Goal: Information Seeking & Learning: Learn about a topic

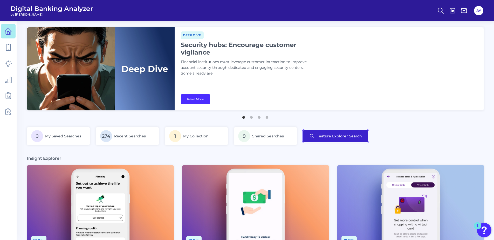
click at [334, 136] on button "Feature Explorer Search" at bounding box center [335, 136] width 65 height 12
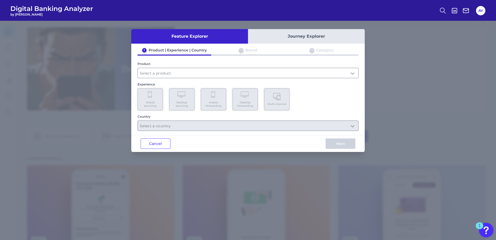
click at [301, 34] on button "Journey Explorer" at bounding box center [306, 36] width 117 height 15
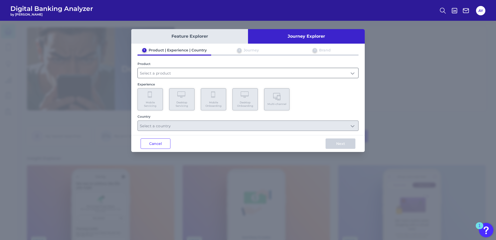
click at [151, 76] on input "text" at bounding box center [248, 73] width 220 height 10
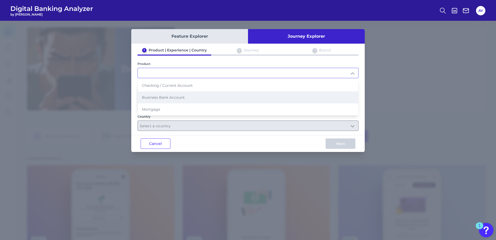
click at [157, 99] on span "Business Bank Account" at bounding box center [163, 97] width 43 height 5
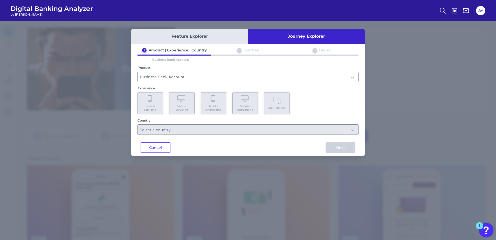
type input "Business Bank Account"
click at [207, 105] on span "Mobile Onboarding" at bounding box center [214, 107] width 20 height 7
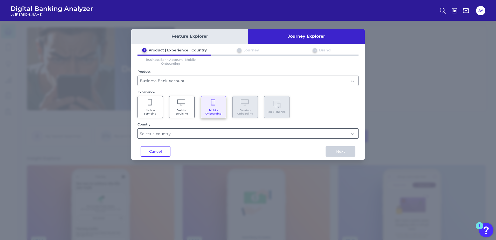
drag, startPoint x: 183, startPoint y: 132, endPoint x: 180, endPoint y: 138, distance: 6.0
click at [183, 133] on input "text" at bounding box center [248, 133] width 220 height 10
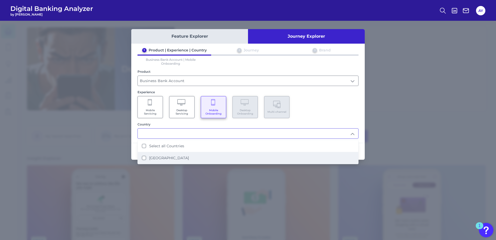
click at [145, 159] on States "[GEOGRAPHIC_DATA]" at bounding box center [144, 158] width 4 height 4
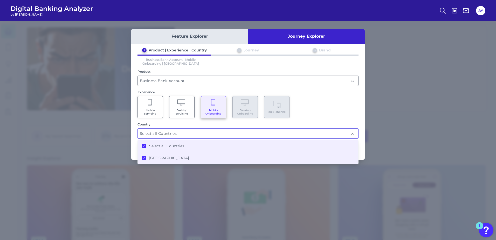
type input "Select all Countries"
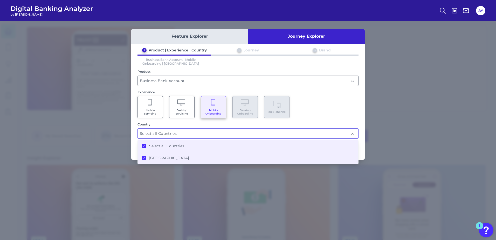
click at [342, 118] on div "1 Product | Experience | Country 2 Journey 3 Brand Business Bank Account | Mobi…" at bounding box center [247, 93] width 233 height 91
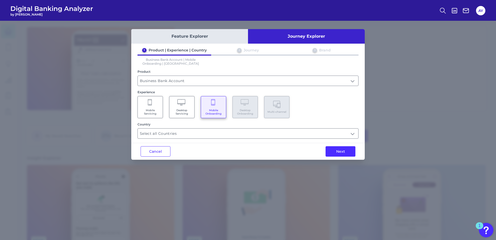
click at [345, 148] on button "Next" at bounding box center [340, 151] width 30 height 10
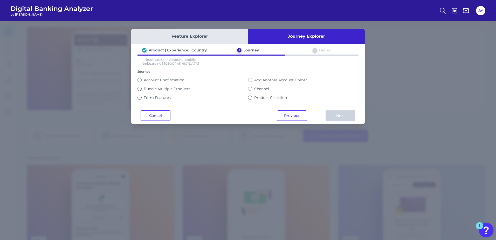
click at [250, 88] on button "Channel" at bounding box center [250, 89] width 4 height 4
click at [337, 115] on button "Next" at bounding box center [340, 115] width 30 height 10
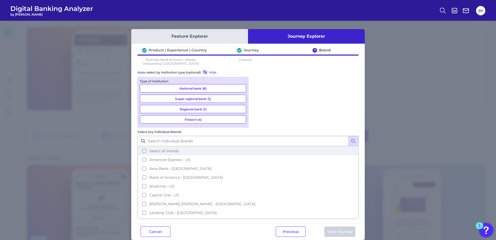
click at [256, 146] on button "Select all brands" at bounding box center [248, 150] width 220 height 9
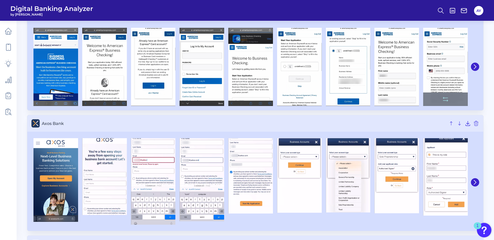
scroll to position [26, 0]
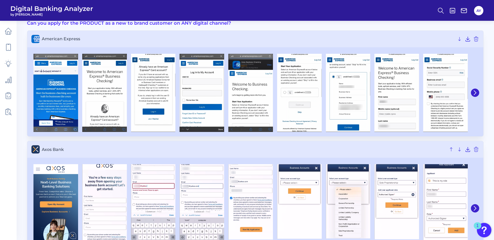
click at [476, 88] on div at bounding box center [474, 92] width 9 height 83
click at [476, 91] on icon at bounding box center [474, 92] width 5 height 5
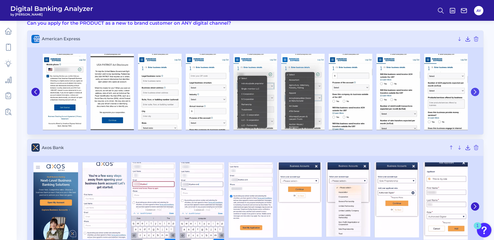
click at [476, 91] on icon at bounding box center [475, 92] width 2 height 4
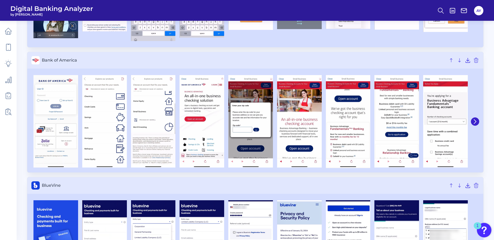
scroll to position [285, 0]
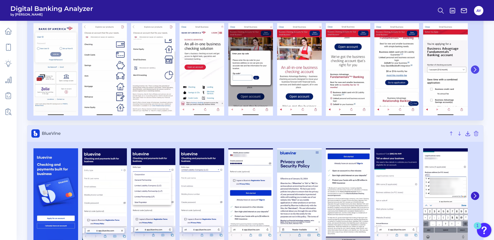
click at [478, 70] on button at bounding box center [475, 69] width 8 height 8
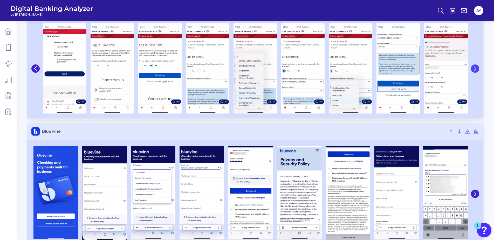
click at [477, 70] on icon at bounding box center [474, 68] width 5 height 5
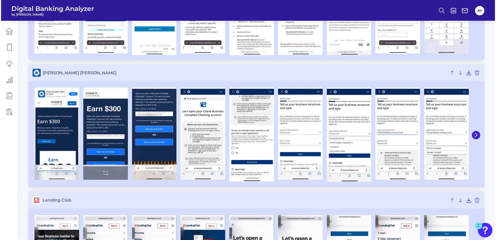
scroll to position [622, 0]
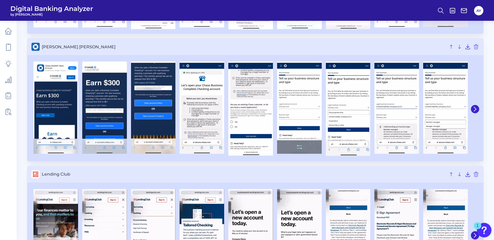
click at [289, 101] on img at bounding box center [299, 107] width 45 height 92
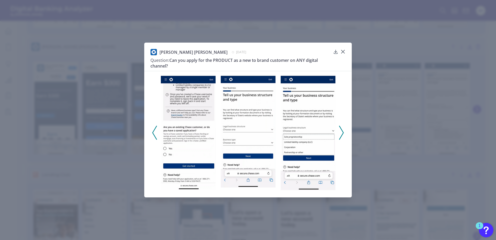
click at [342, 132] on icon at bounding box center [341, 132] width 5 height 14
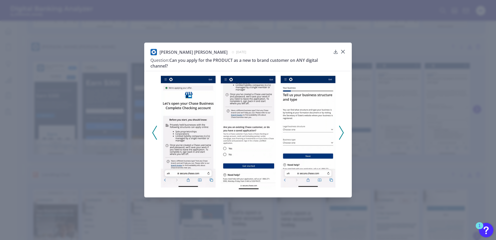
click at [342, 132] on icon at bounding box center [341, 132] width 5 height 14
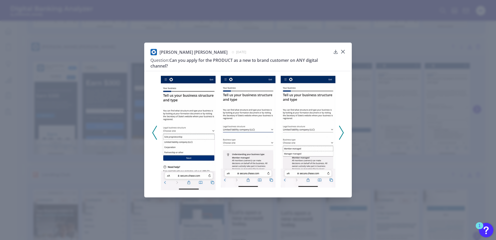
click at [342, 132] on icon at bounding box center [341, 132] width 5 height 14
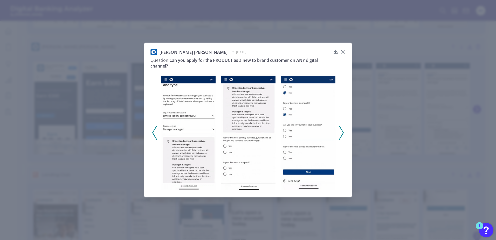
click at [342, 132] on icon at bounding box center [341, 132] width 5 height 14
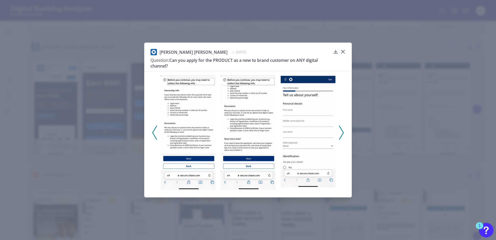
click at [154, 134] on polyline at bounding box center [154, 132] width 4 height 13
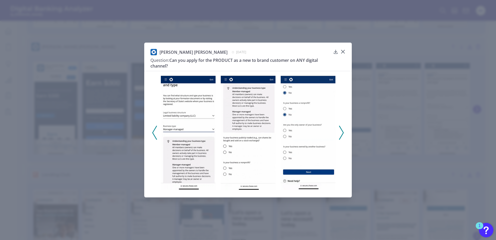
click at [154, 134] on icon at bounding box center [154, 132] width 5 height 14
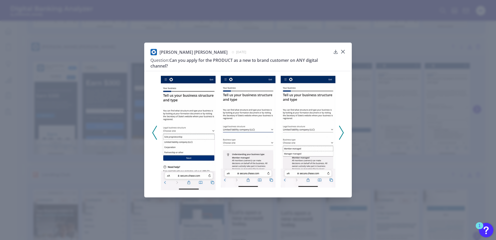
click at [259, 109] on img at bounding box center [248, 130] width 55 height 113
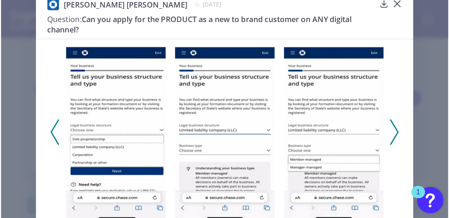
scroll to position [582, 0]
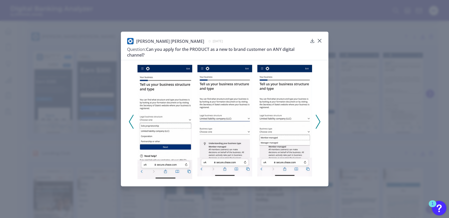
click at [129, 120] on button at bounding box center [131, 122] width 5 height 14
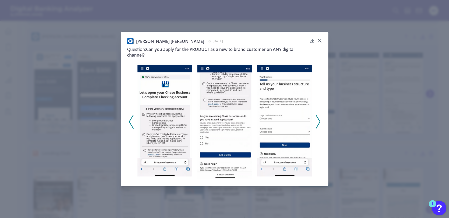
click at [319, 121] on polyline at bounding box center [318, 121] width 4 height 13
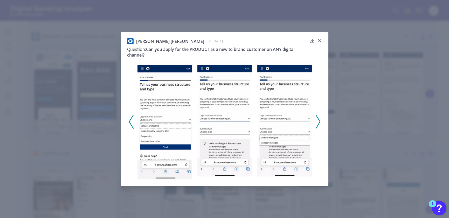
click at [319, 121] on polyline at bounding box center [318, 121] width 4 height 13
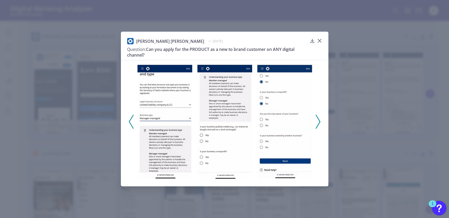
click at [319, 121] on polyline at bounding box center [318, 121] width 4 height 13
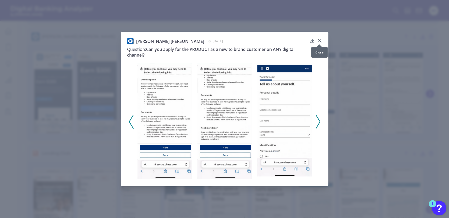
click at [319, 41] on icon at bounding box center [319, 40] width 3 height 3
